Goal: Information Seeking & Learning: Learn about a topic

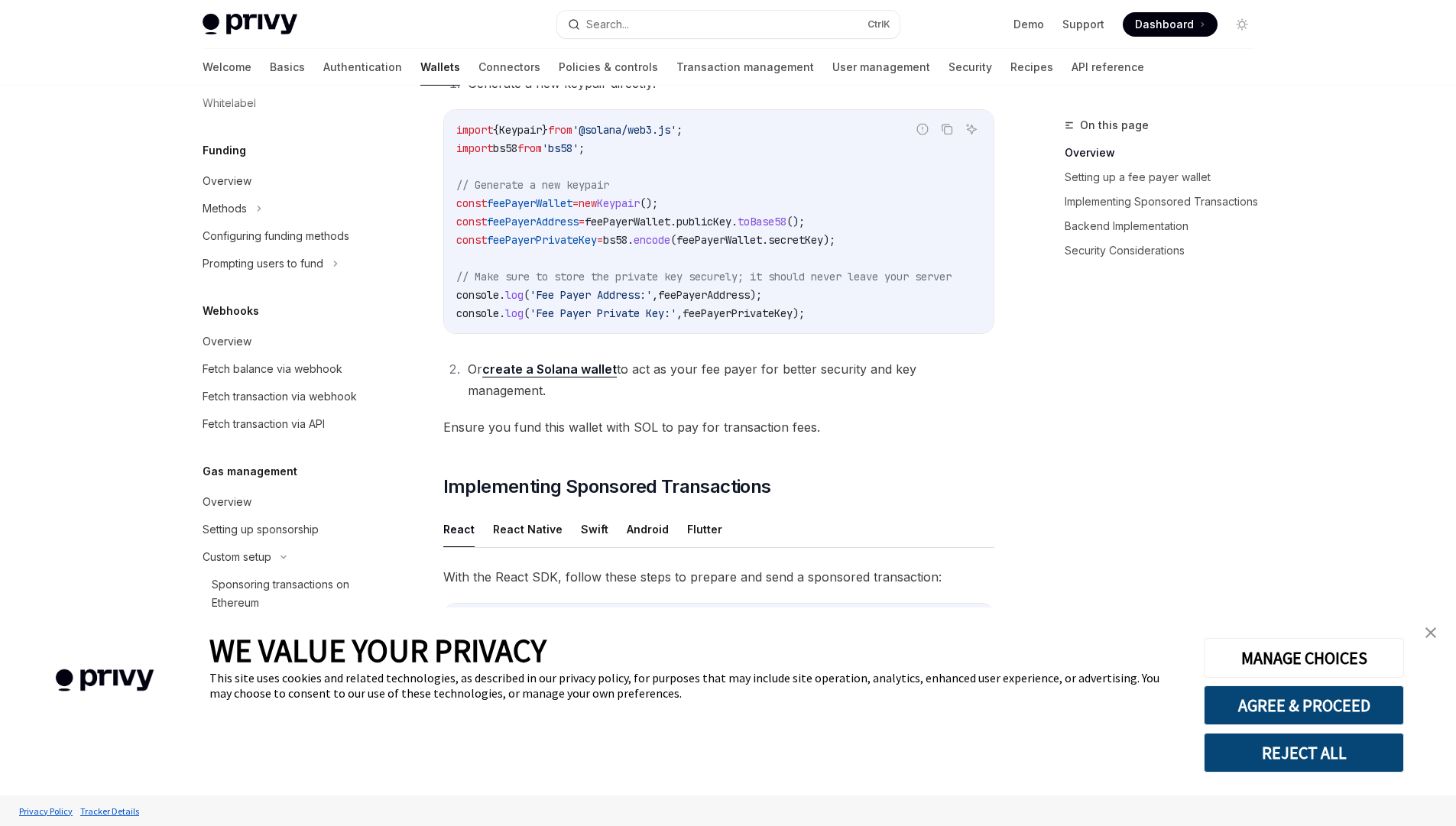
scroll to position [788, 0]
